Goal: Check status: Check status

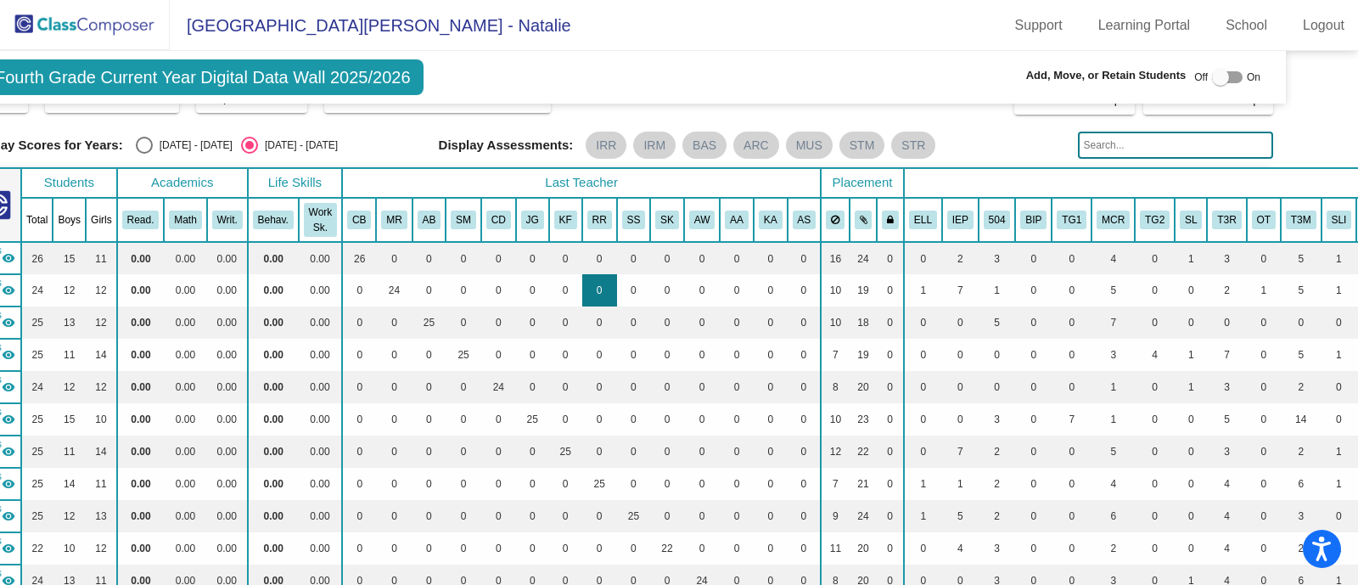
scroll to position [0, 58]
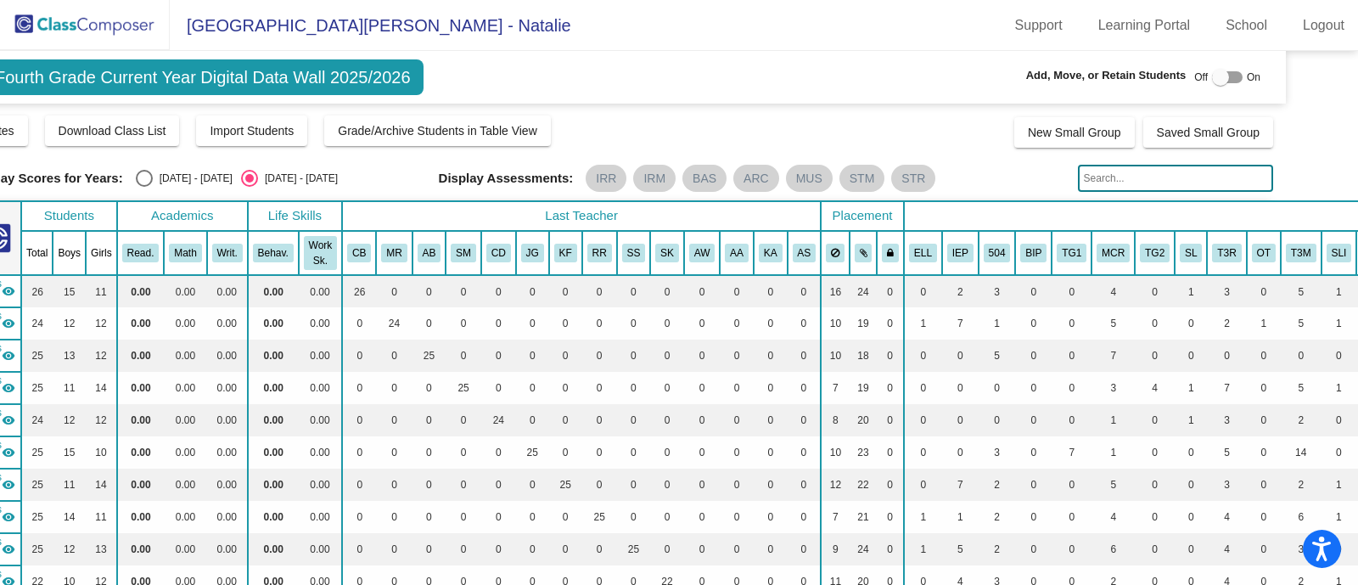
click at [264, 75] on span "Fourth Grade Current Year Digital Data Wall 2025/2026" at bounding box center [202, 77] width 441 height 36
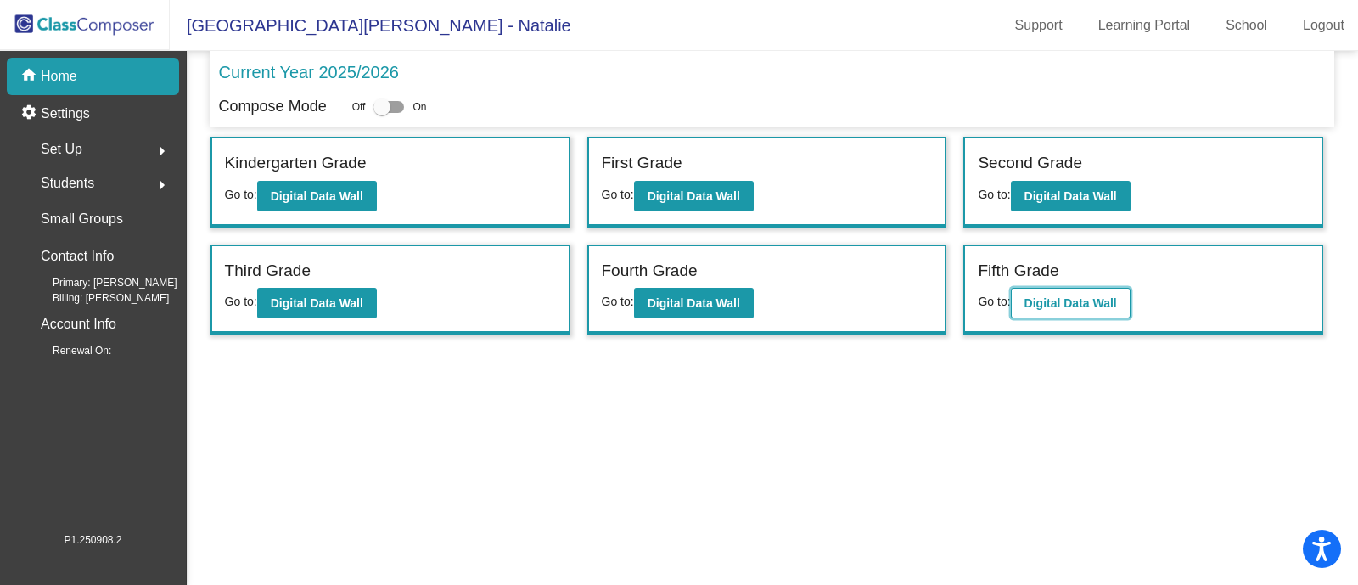
click at [1087, 300] on b "Digital Data Wall" at bounding box center [1070, 303] width 92 height 14
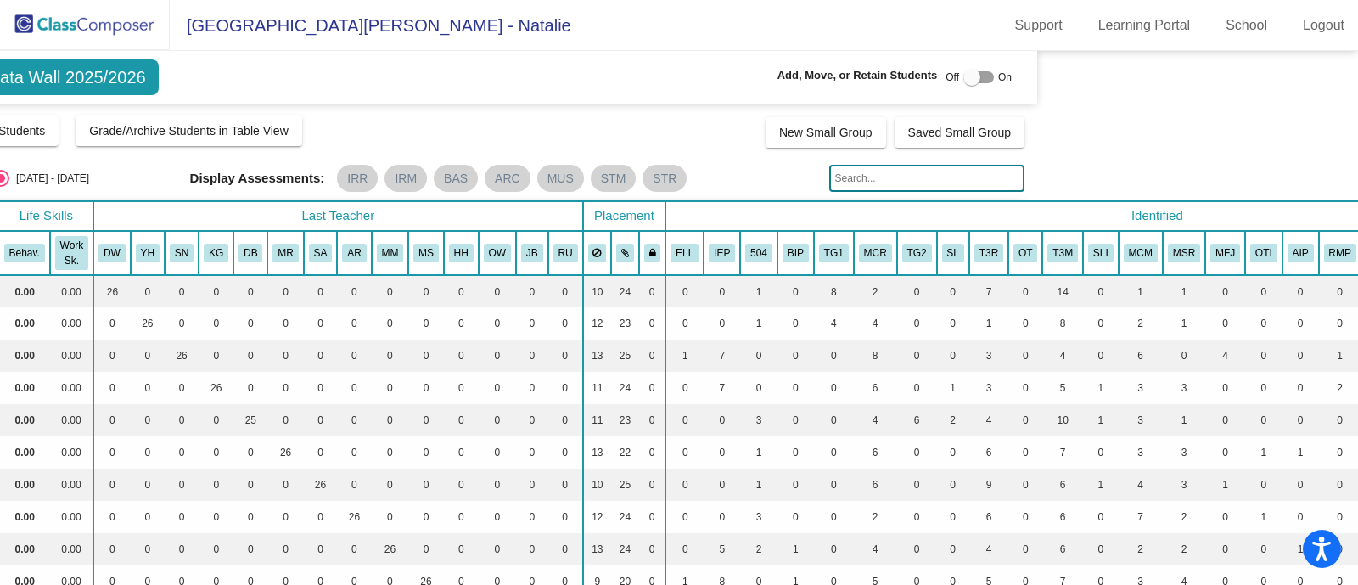
scroll to position [0, 309]
click at [1121, 252] on button "MCM" at bounding box center [1138, 253] width 34 height 19
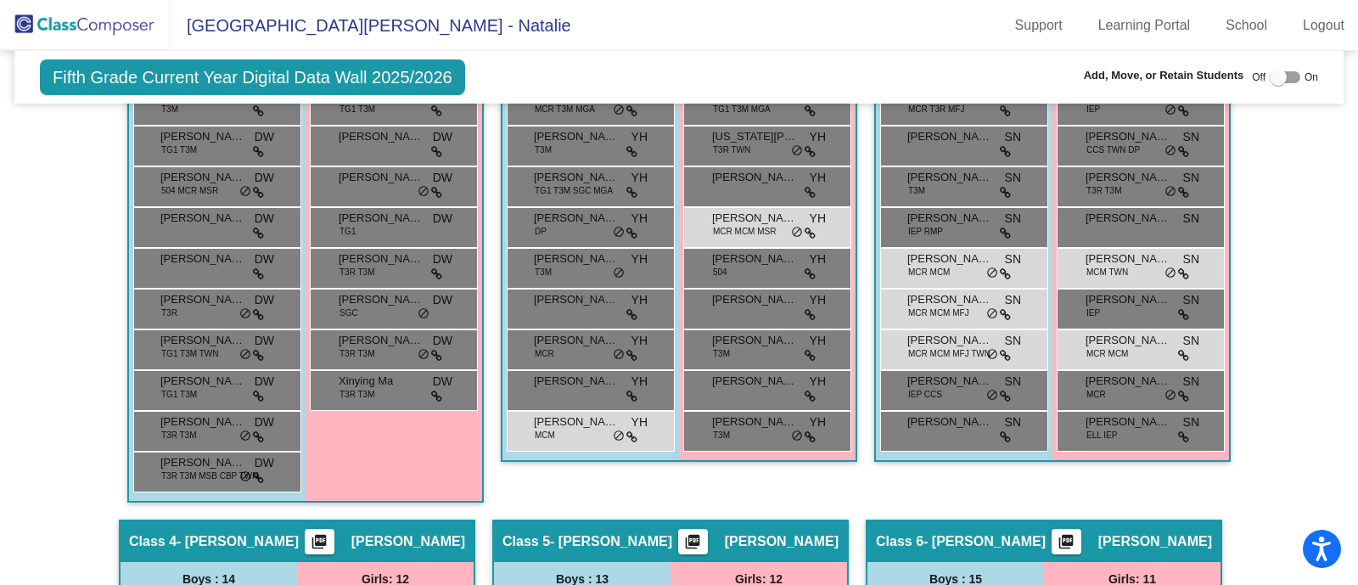
scroll to position [742, 0]
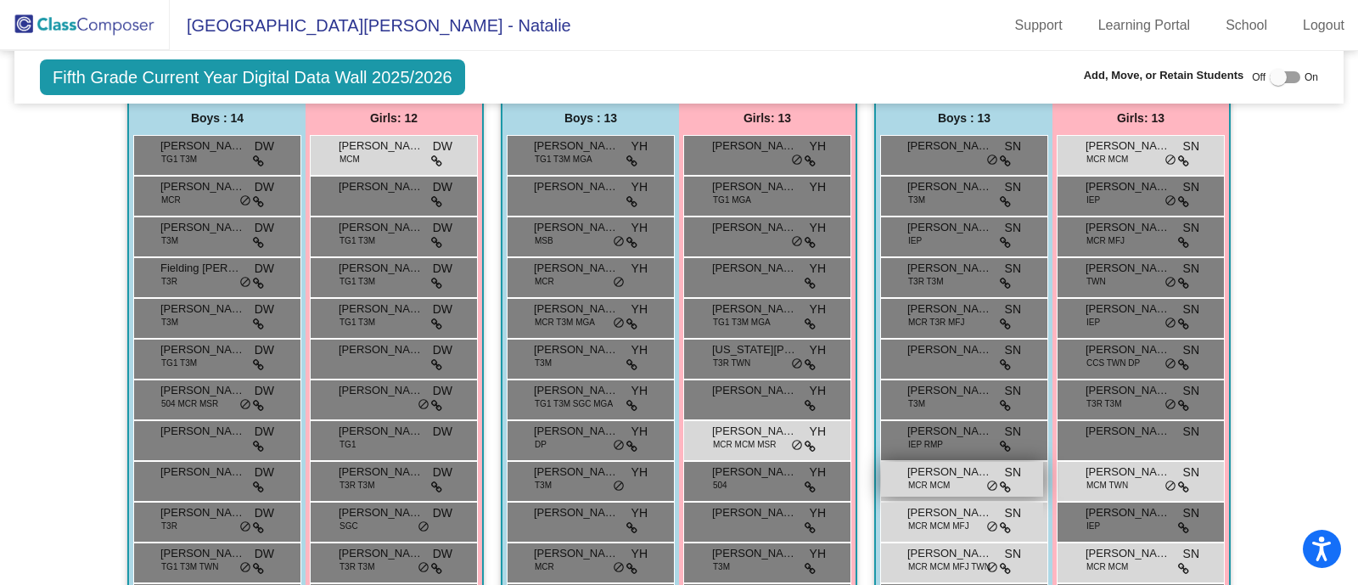
click at [921, 470] on span "[PERSON_NAME]" at bounding box center [949, 471] width 85 height 17
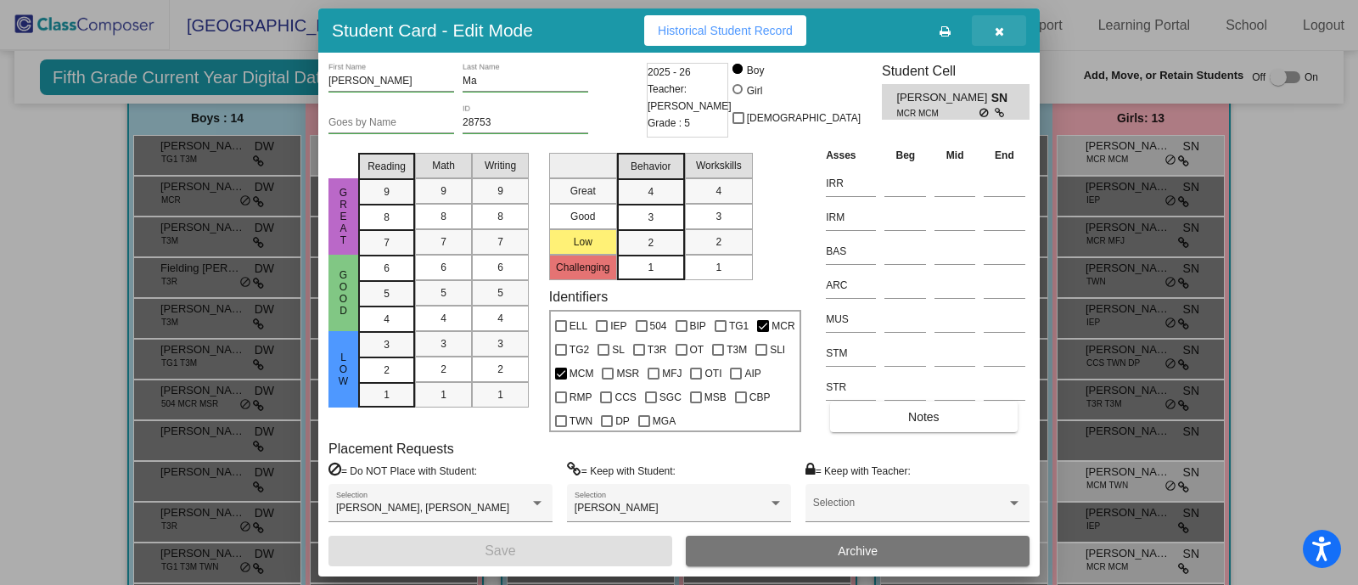
click at [1001, 24] on span "button" at bounding box center [998, 31] width 9 height 14
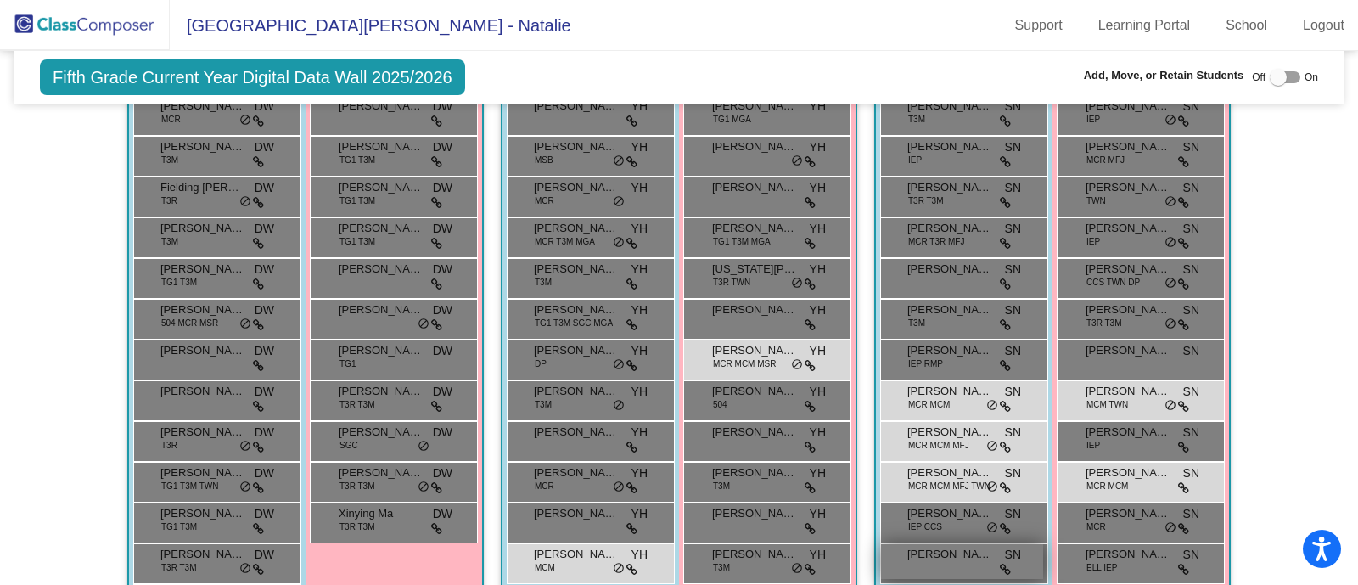
scroll to position [955, 0]
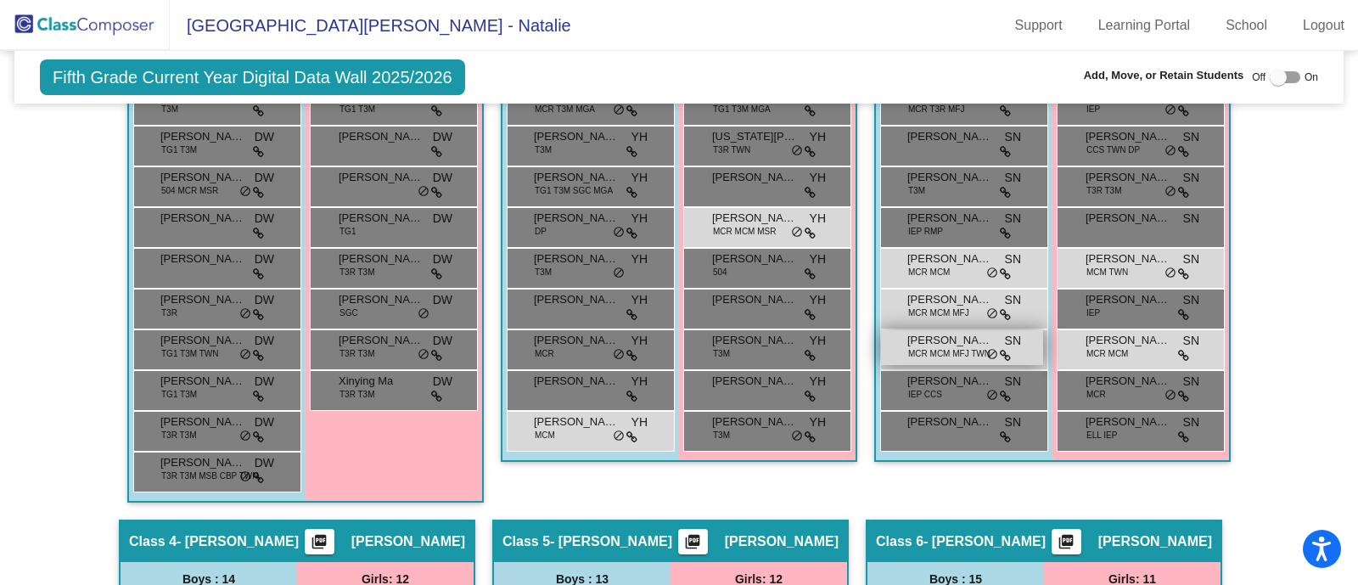
click at [927, 340] on span "[PERSON_NAME]" at bounding box center [949, 340] width 85 height 17
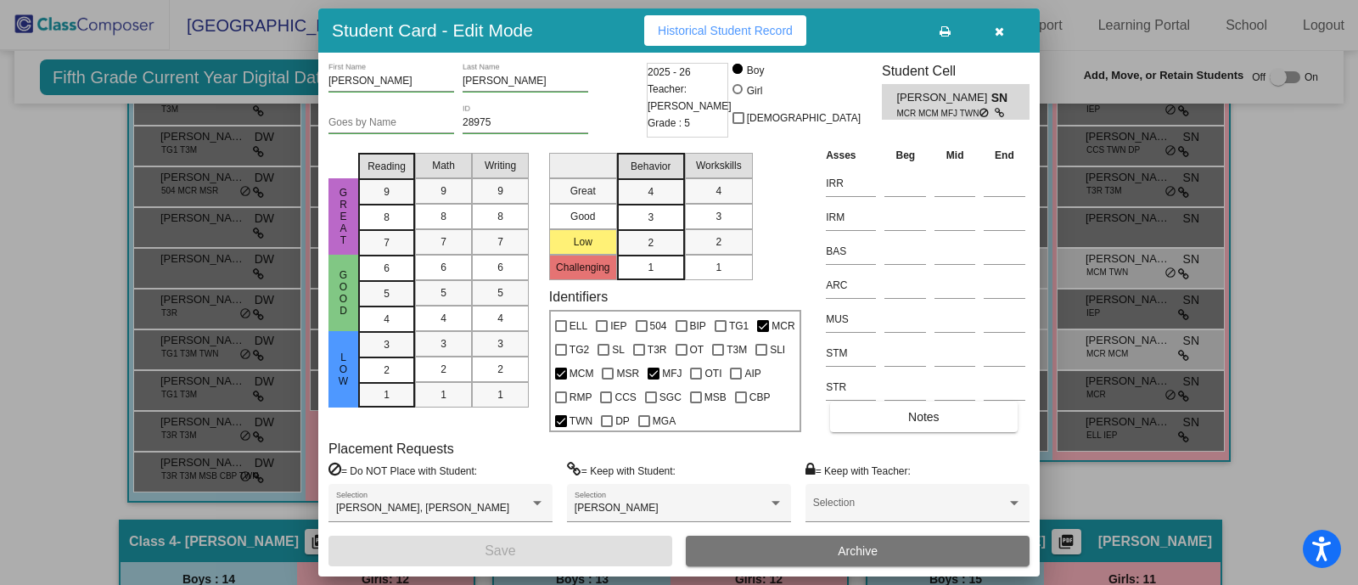
click at [1005, 29] on button "button" at bounding box center [999, 30] width 54 height 31
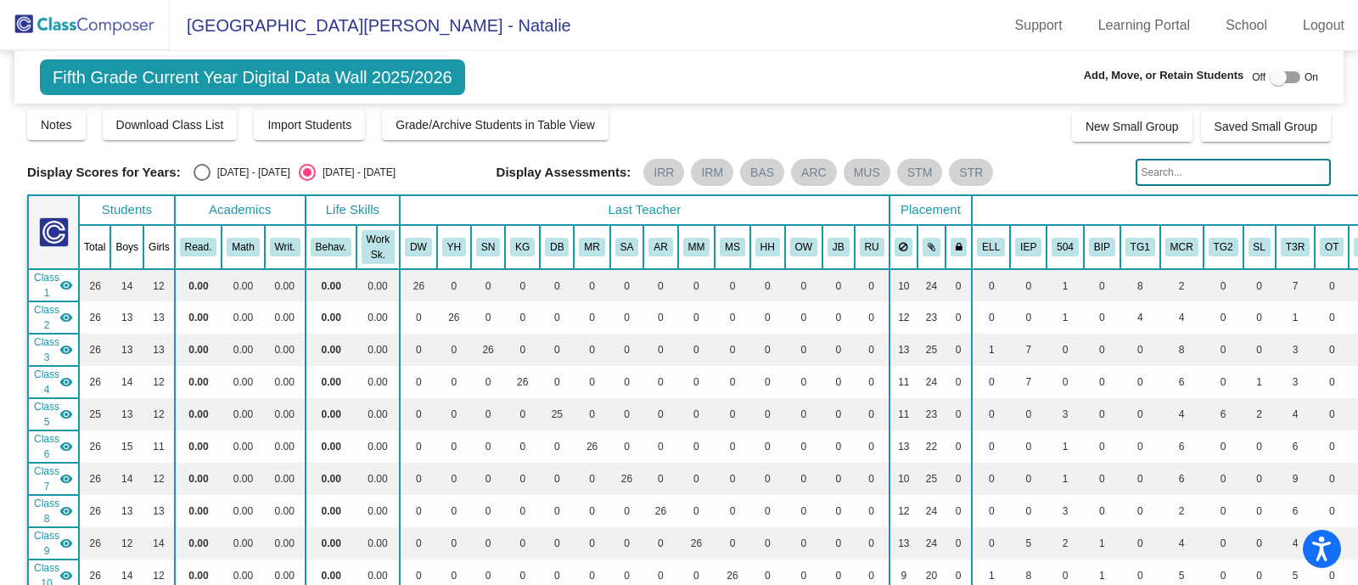
scroll to position [0, 0]
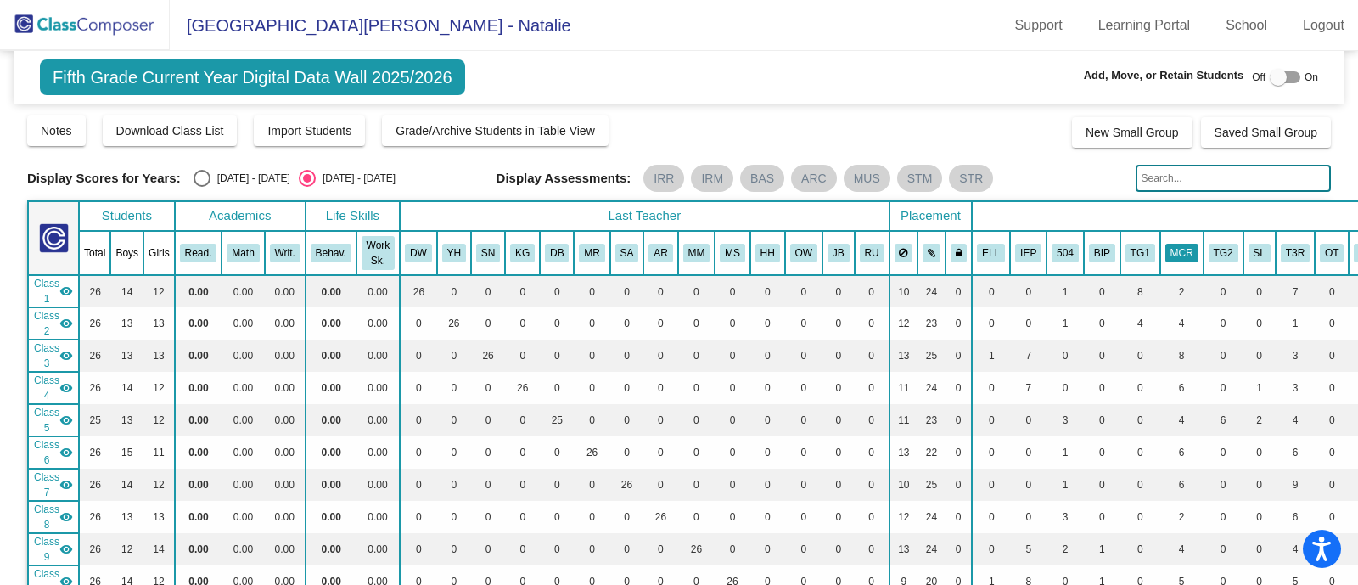
click at [1165, 251] on button "MCR" at bounding box center [1181, 253] width 33 height 19
